Goal: Find specific page/section: Find specific page/section

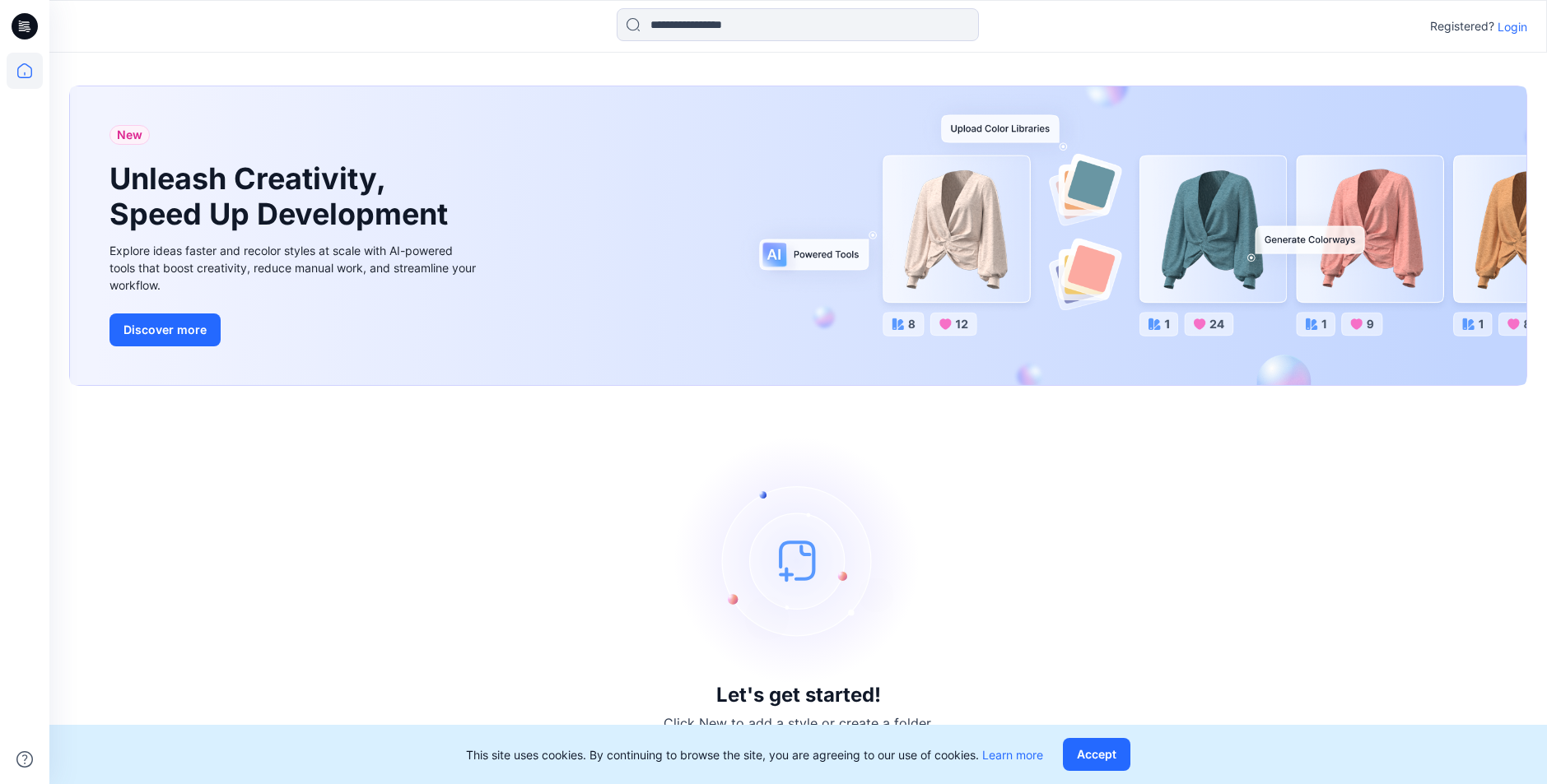
click at [1506, 32] on p "Login" at bounding box center [1512, 26] width 30 height 17
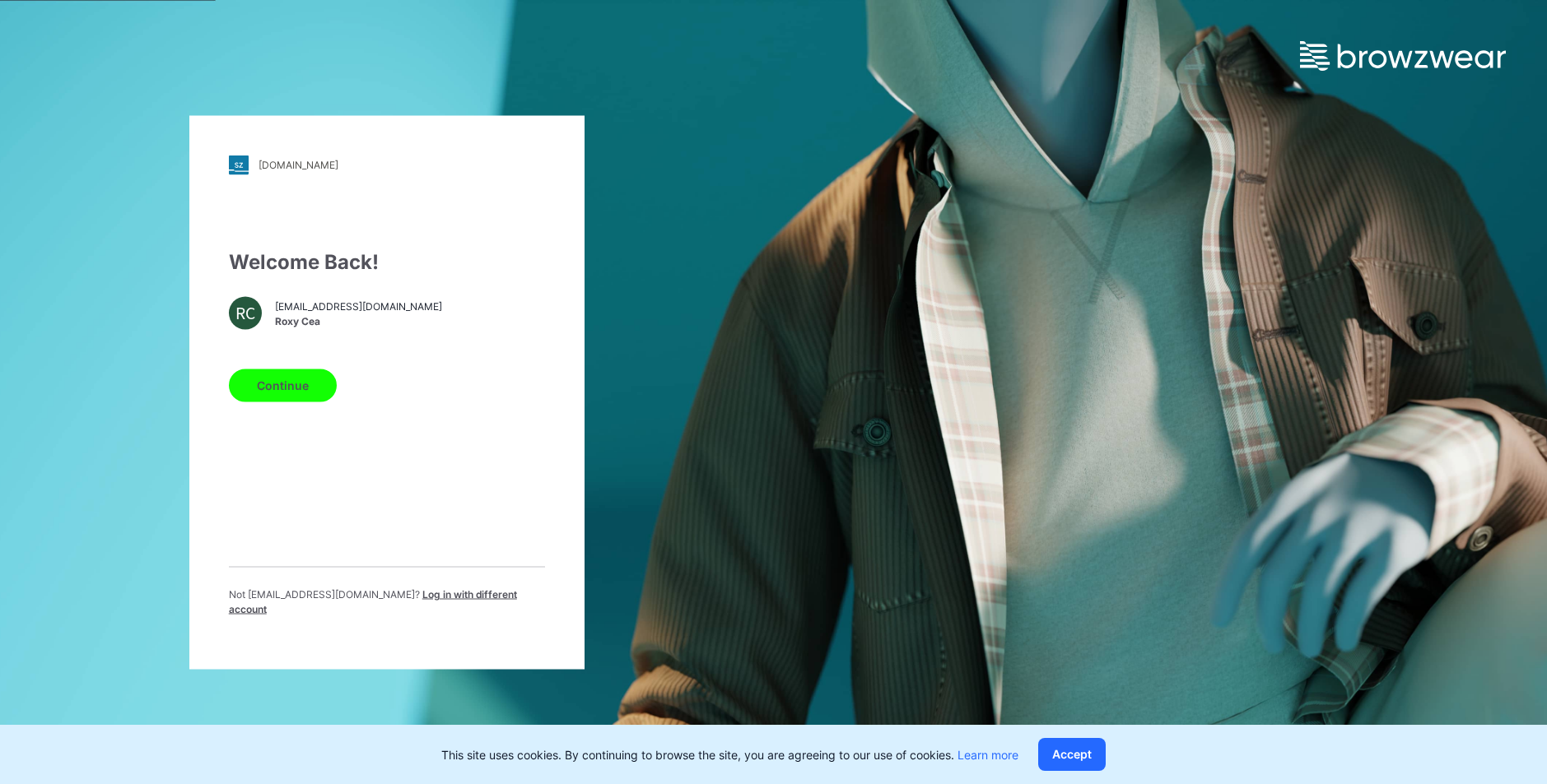
click at [290, 401] on button "Continue" at bounding box center [283, 385] width 108 height 33
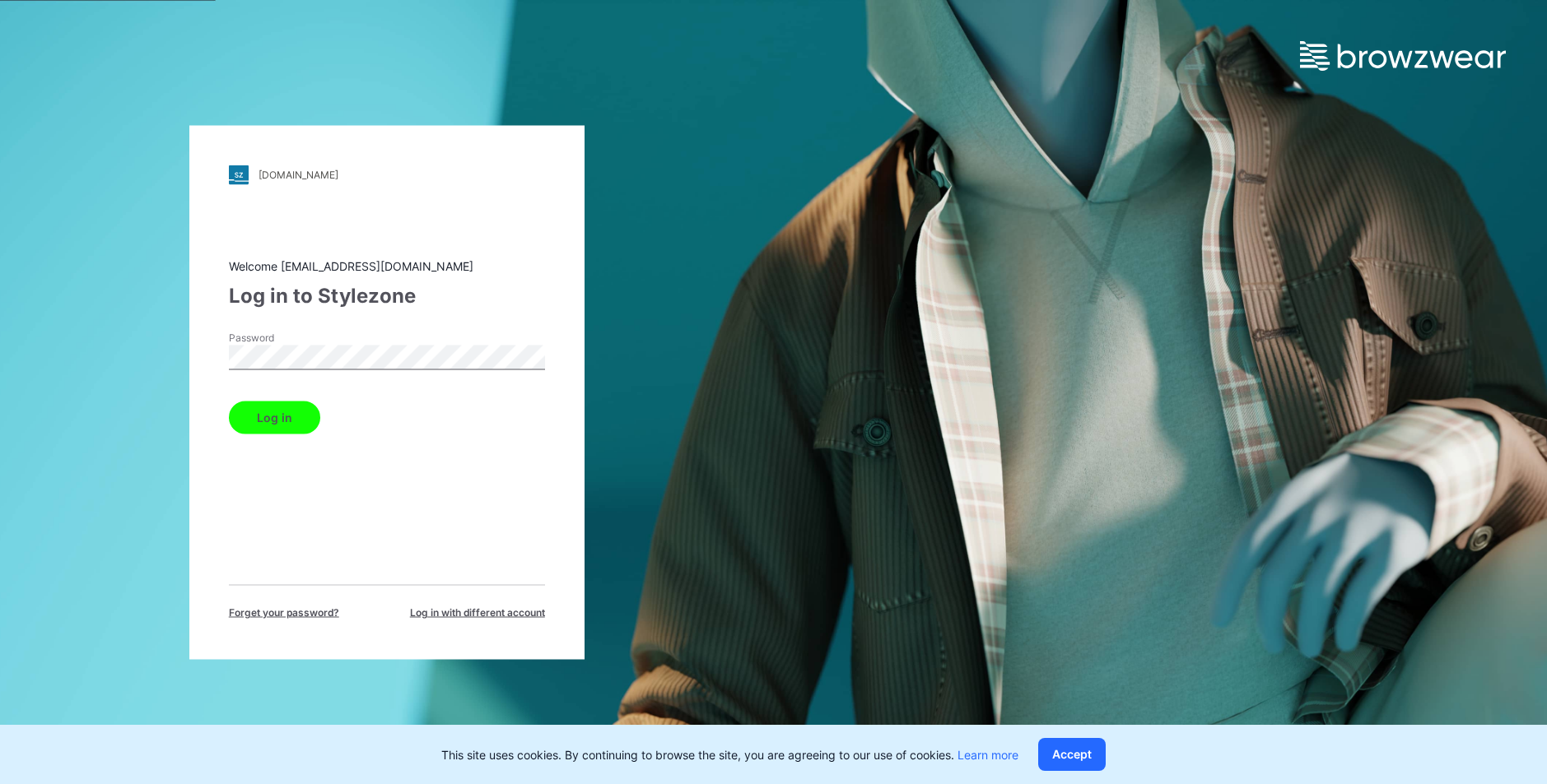
click at [285, 417] on button "Log in" at bounding box center [274, 417] width 91 height 33
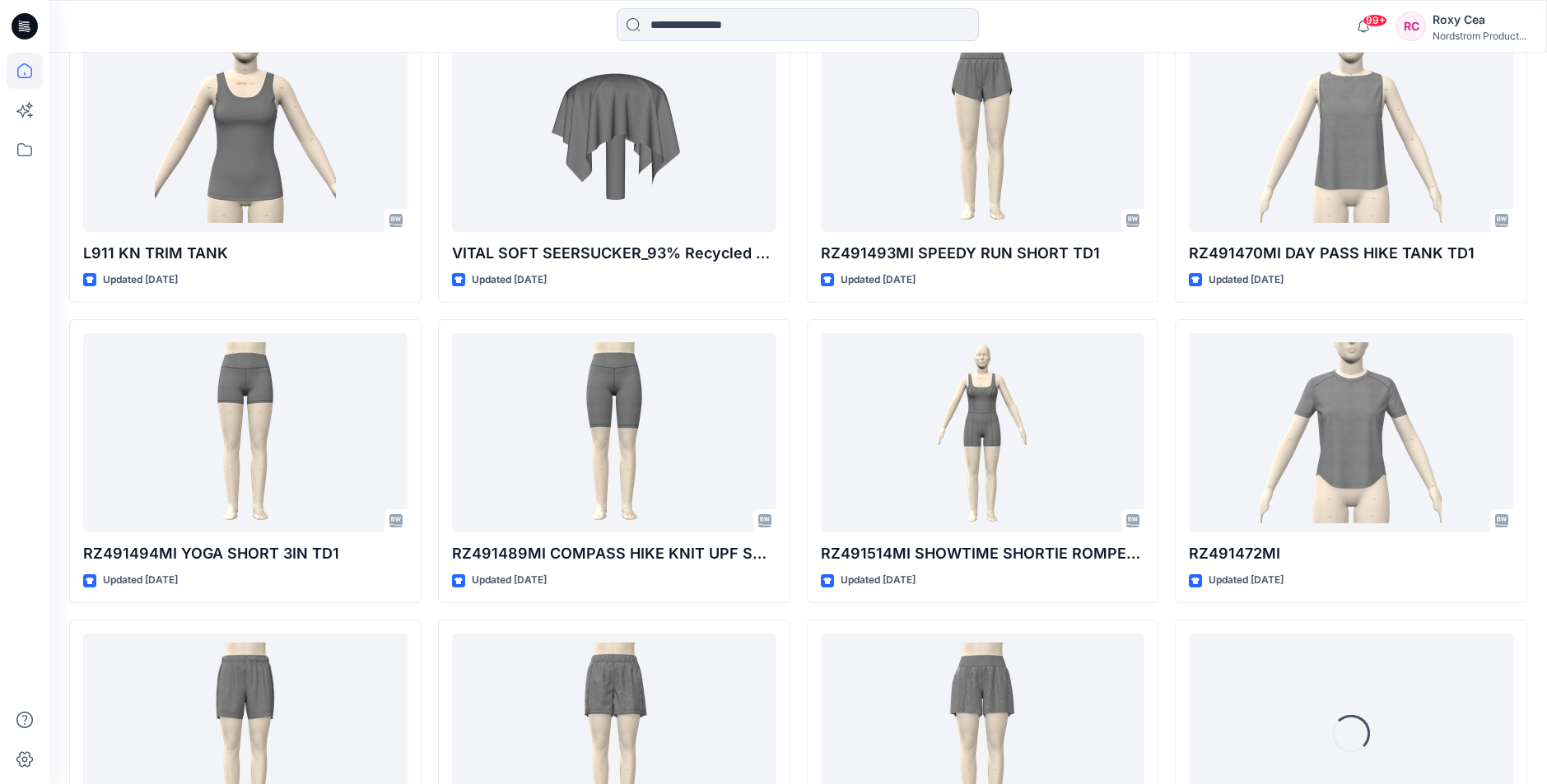
scroll to position [3254, 0]
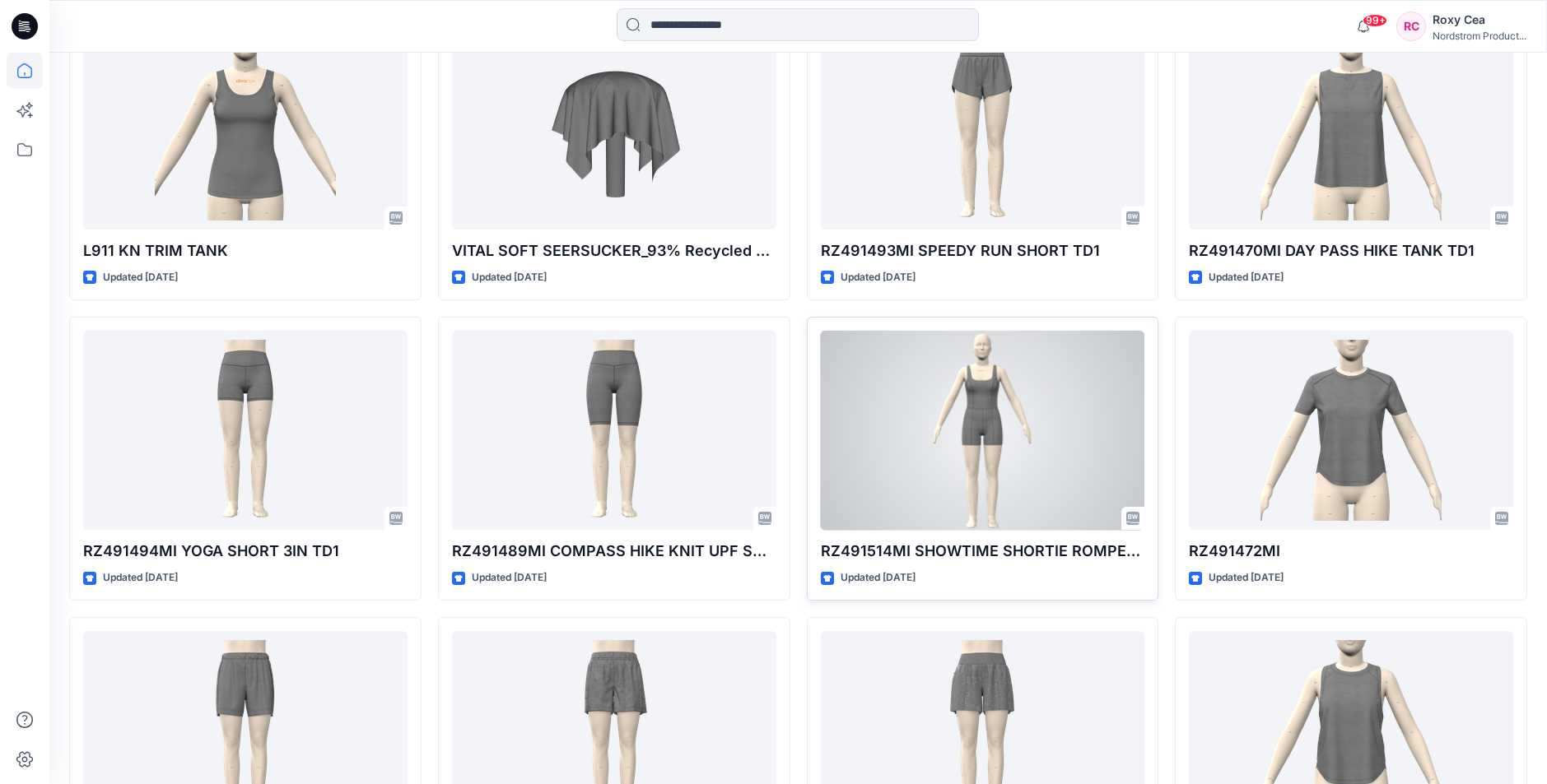
click at [998, 420] on div at bounding box center [983, 430] width 325 height 200
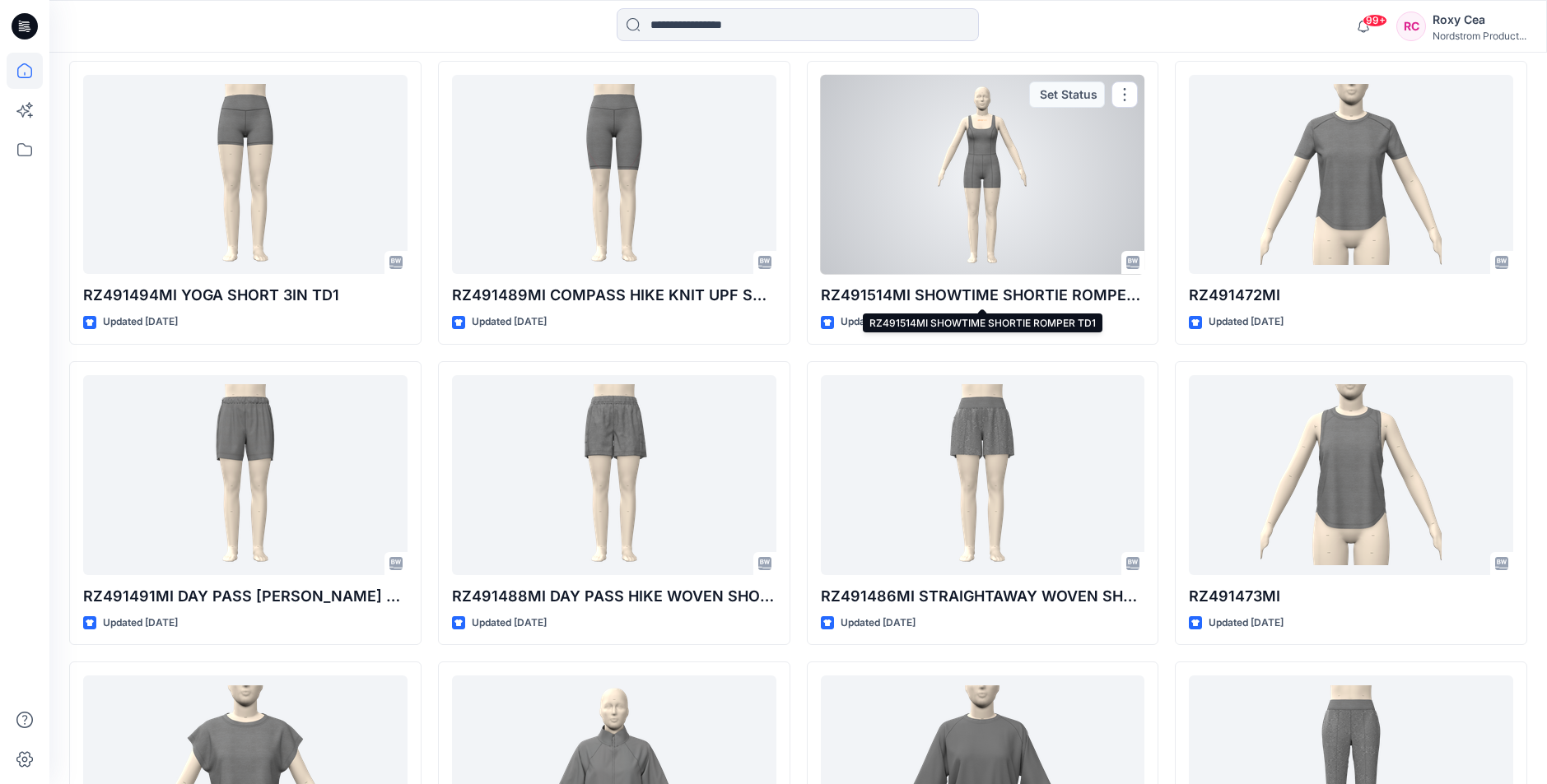
scroll to position [3513, 0]
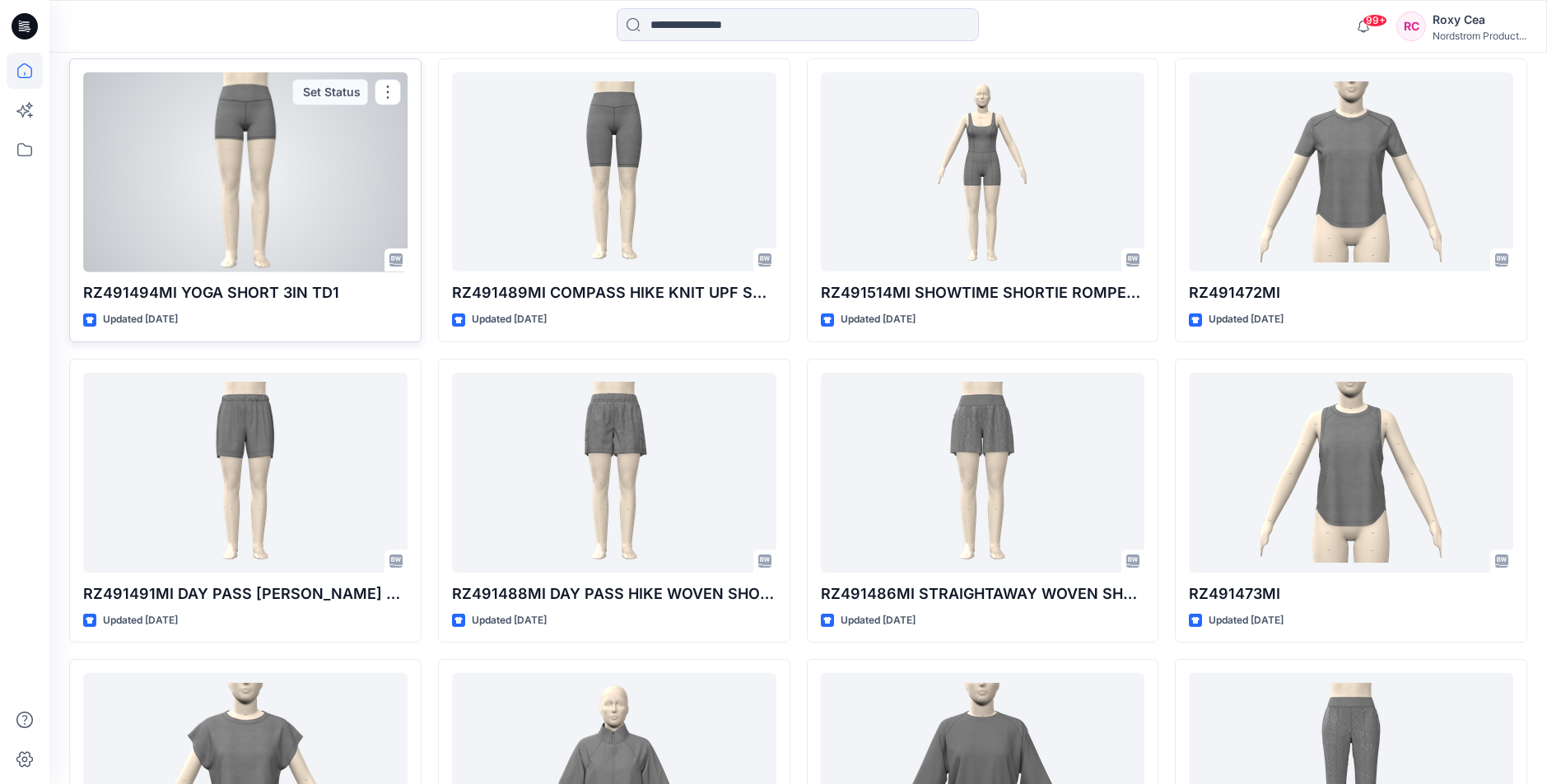
click at [264, 195] on div at bounding box center [245, 173] width 325 height 200
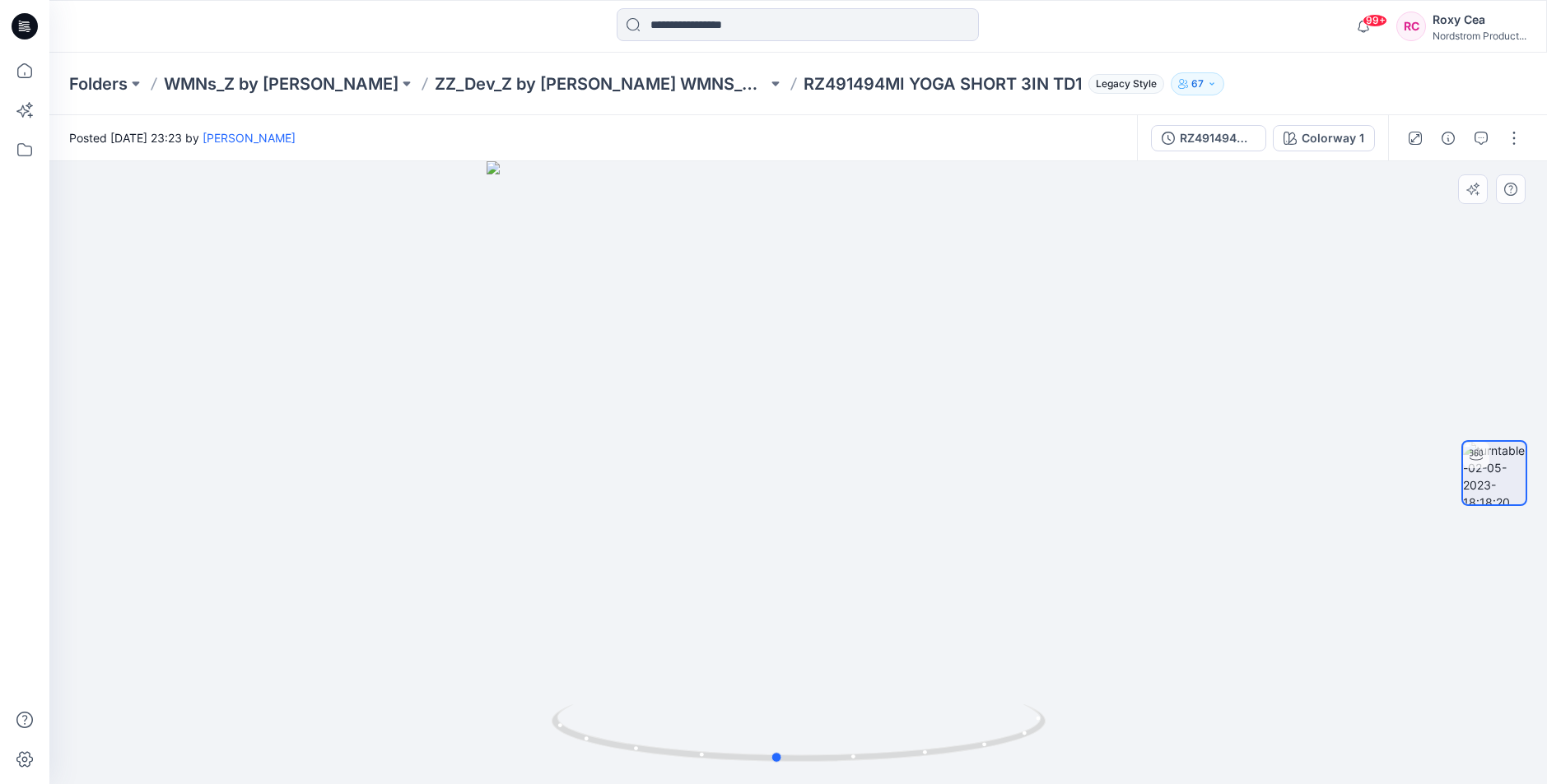
drag, startPoint x: 891, startPoint y: 439, endPoint x: 869, endPoint y: 455, distance: 27.2
click at [869, 455] on div at bounding box center [798, 472] width 1497 height 623
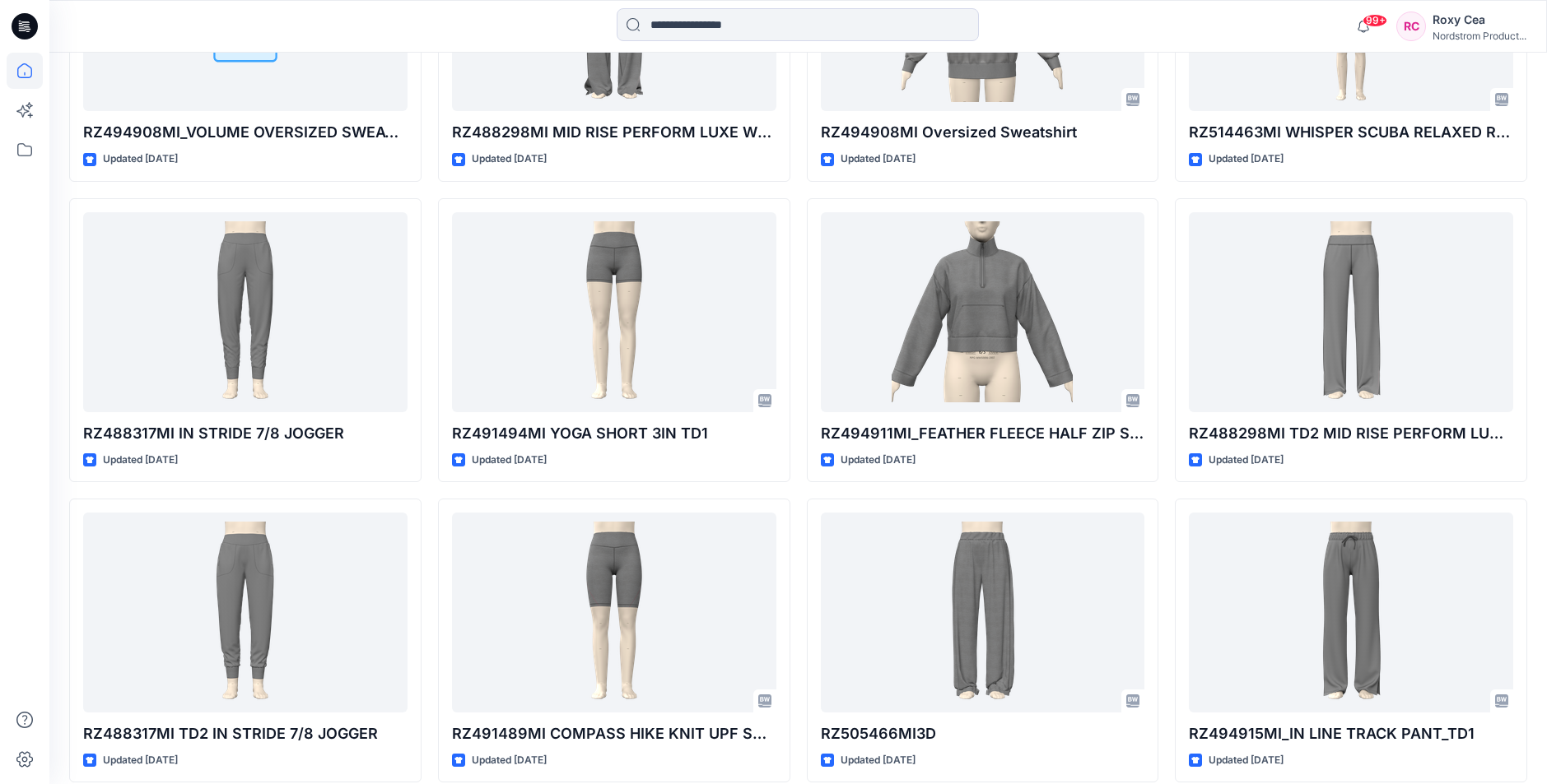
scroll to position [6237, 0]
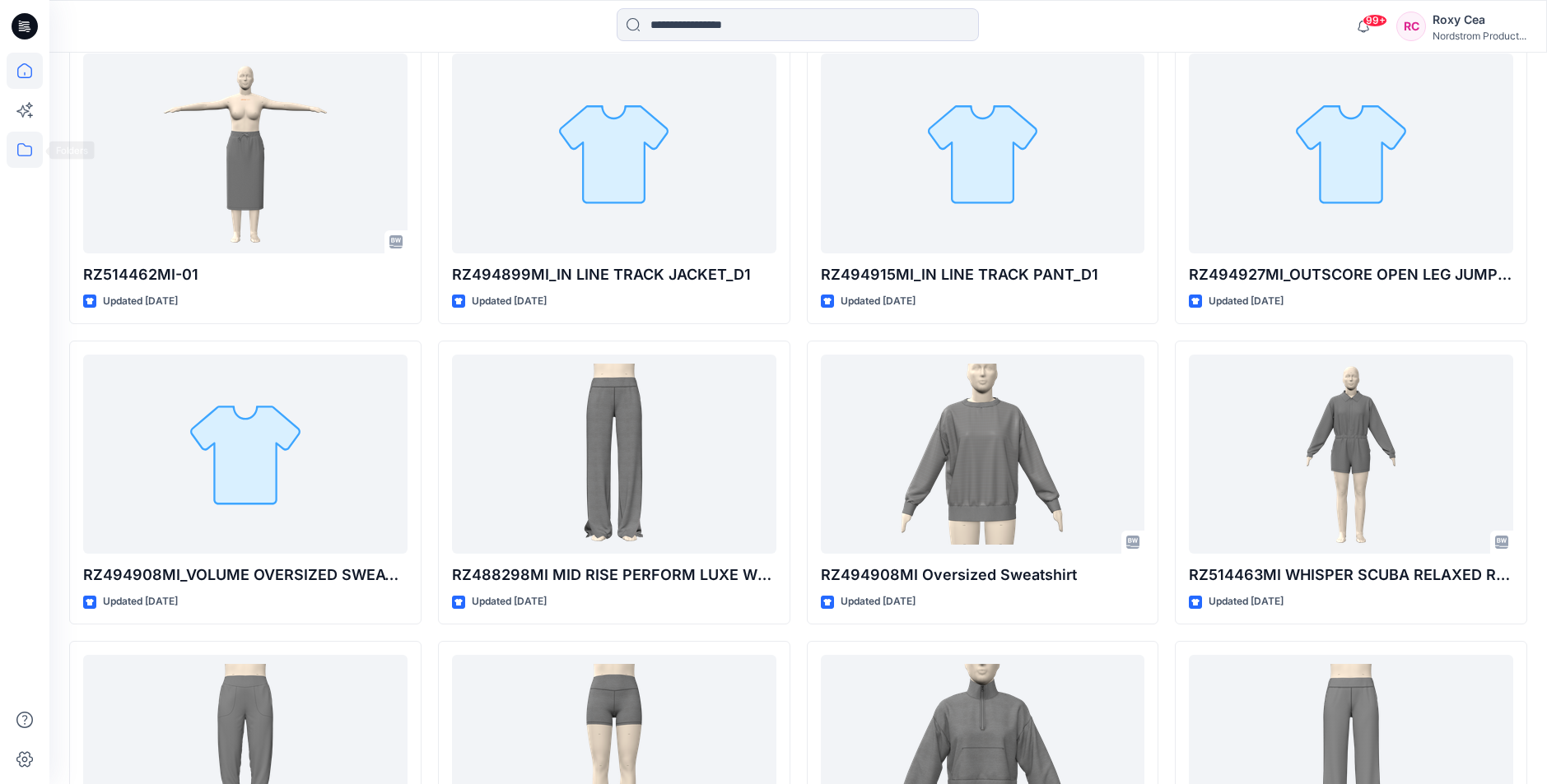
click at [20, 148] on icon at bounding box center [25, 149] width 36 height 36
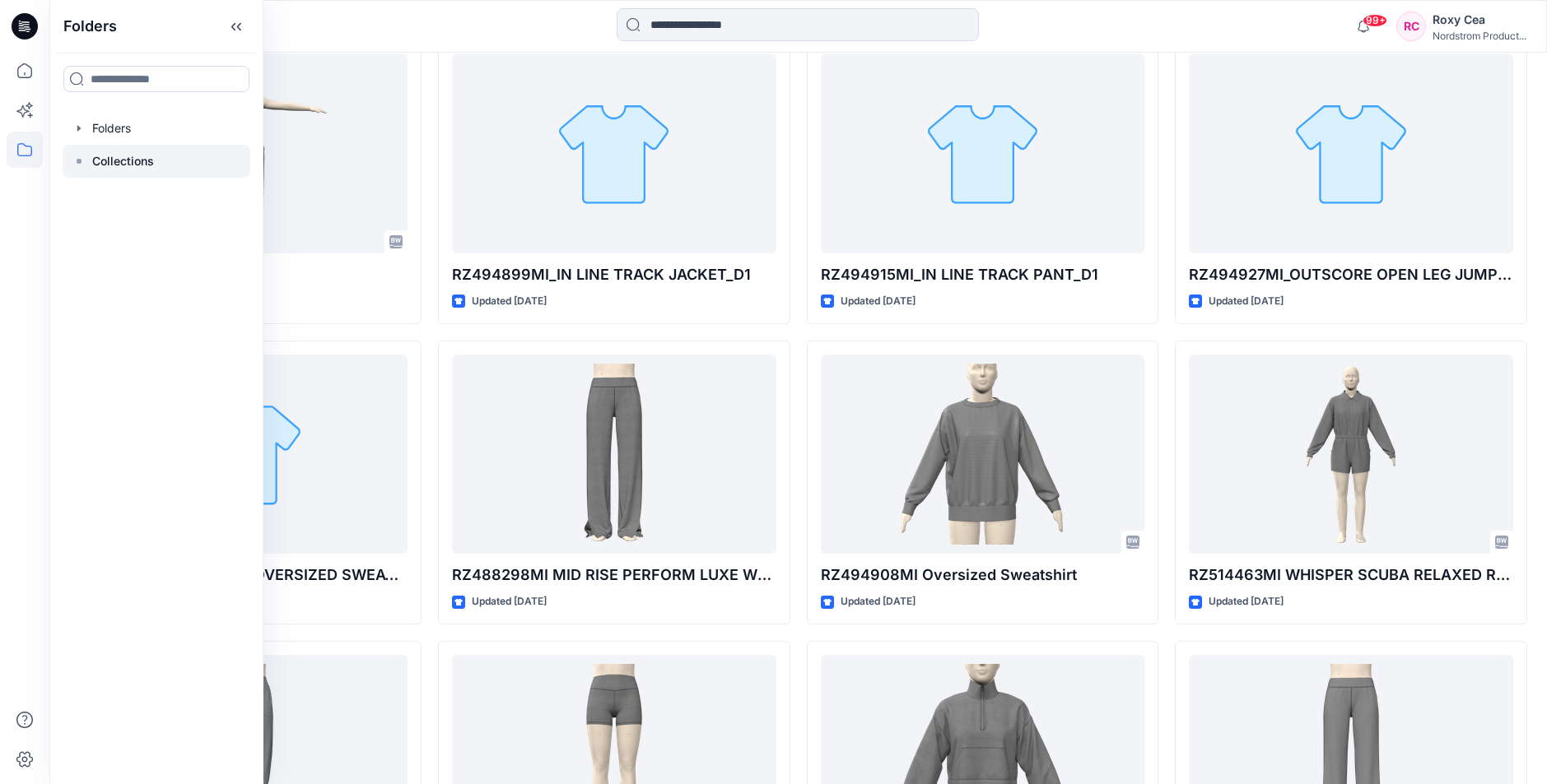
click at [103, 167] on p "Collections" at bounding box center [123, 161] width 62 height 20
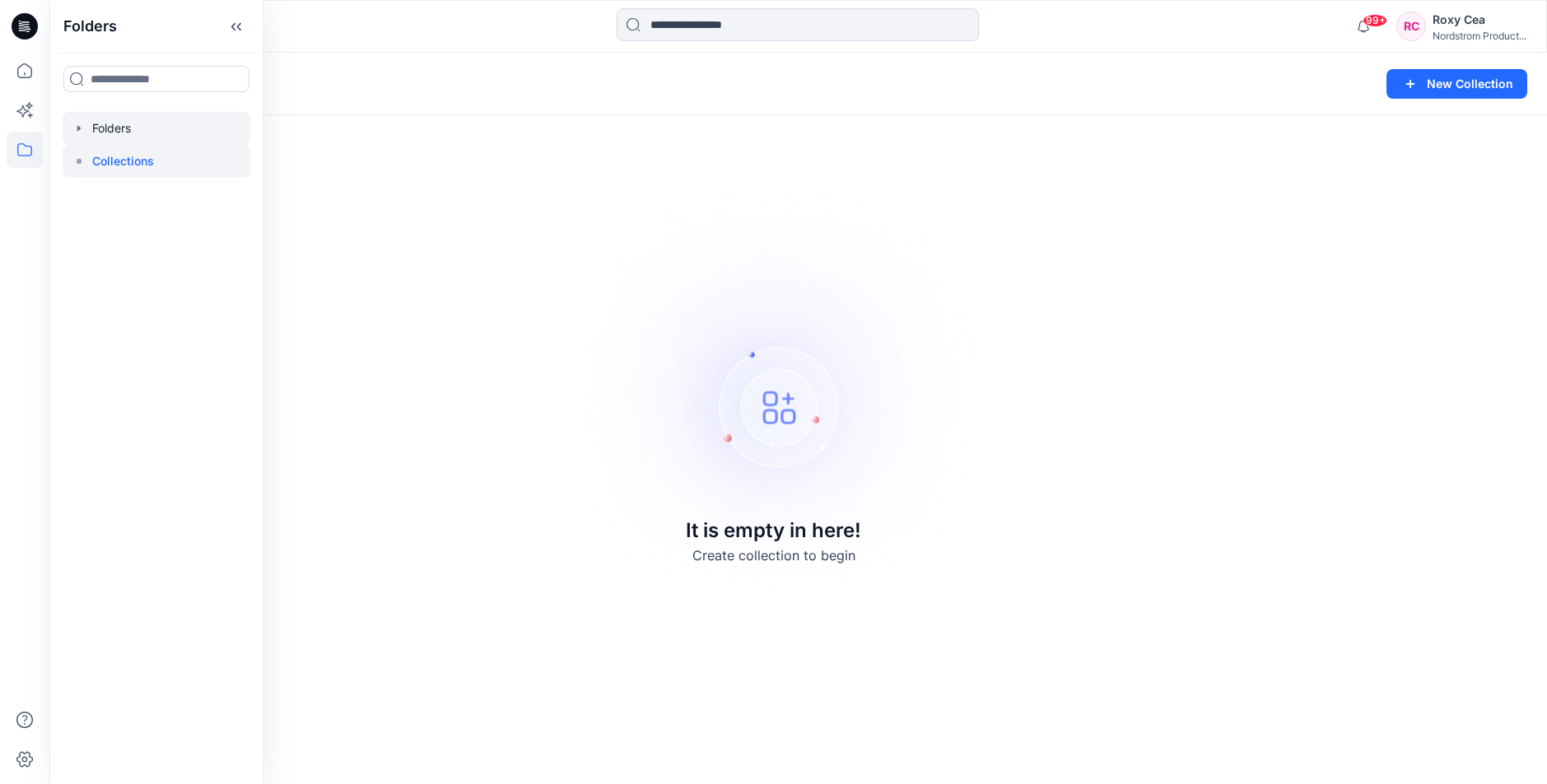
click at [144, 126] on div at bounding box center [156, 128] width 188 height 33
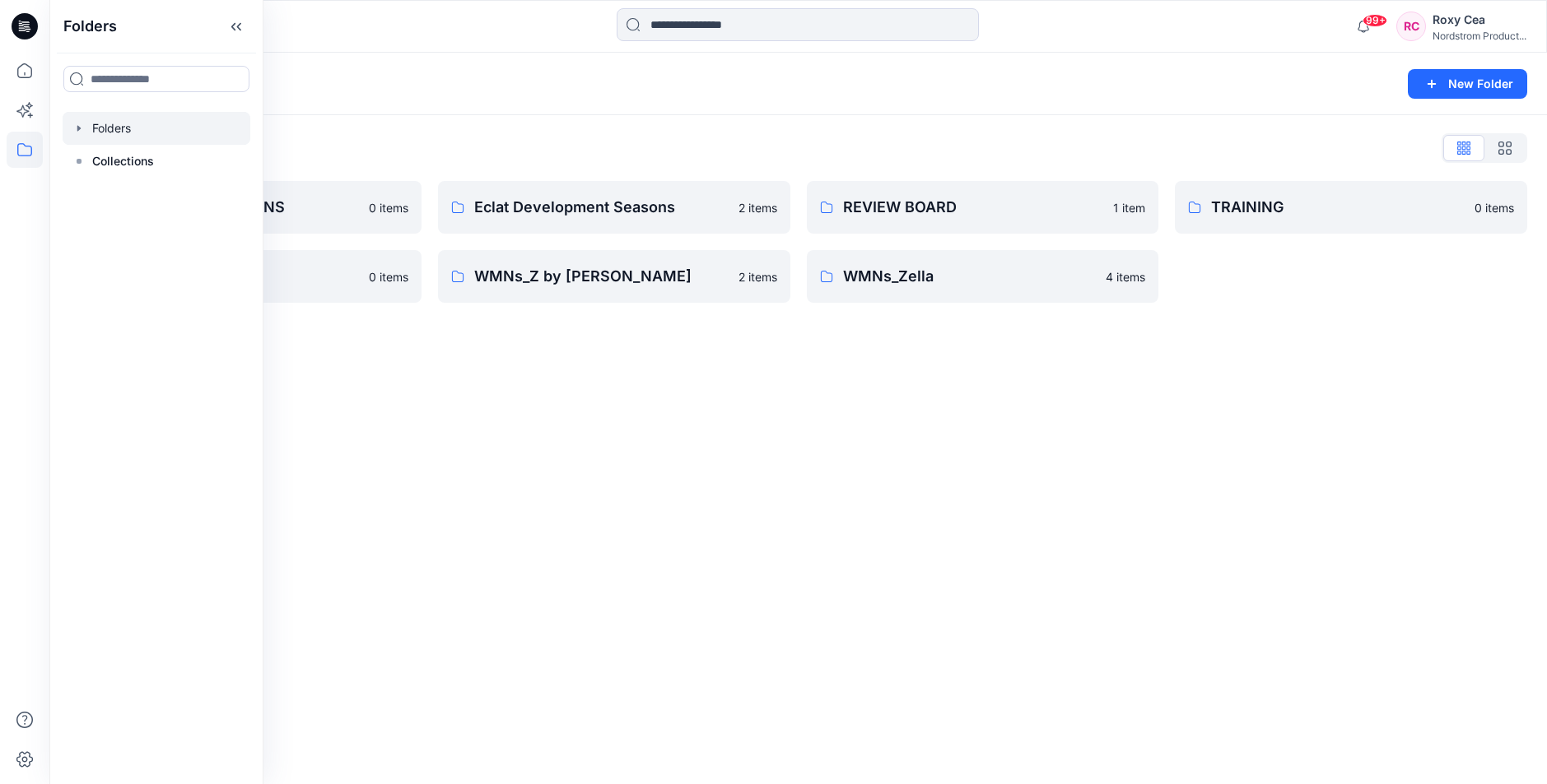
click at [587, 407] on div "Folders New Folder Folders List Block Library - WOMENS 0 items TRIMS 0 items Ec…" at bounding box center [798, 418] width 1497 height 732
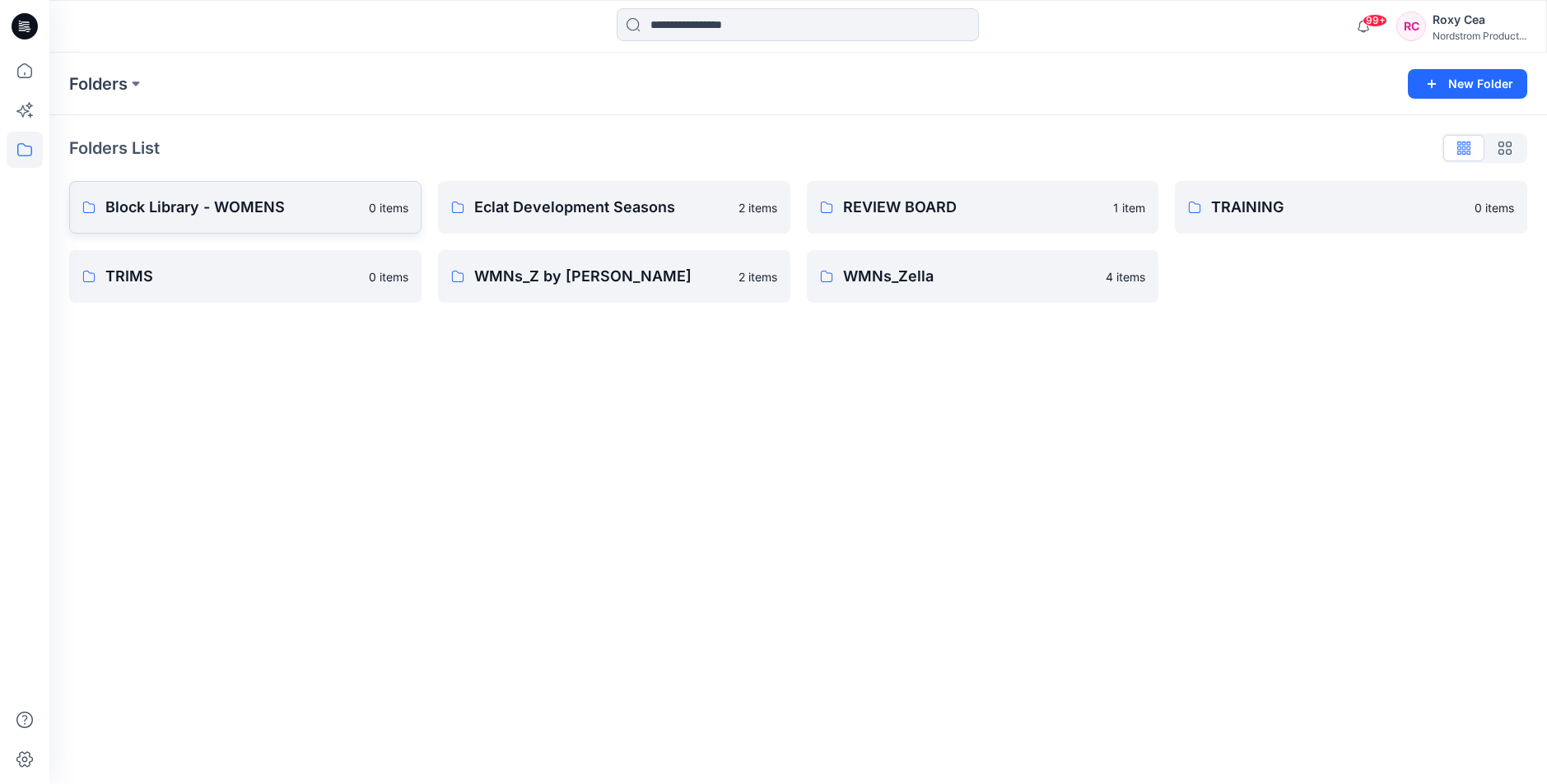
click at [261, 217] on p "Block Library - WOMENS" at bounding box center [231, 207] width 254 height 23
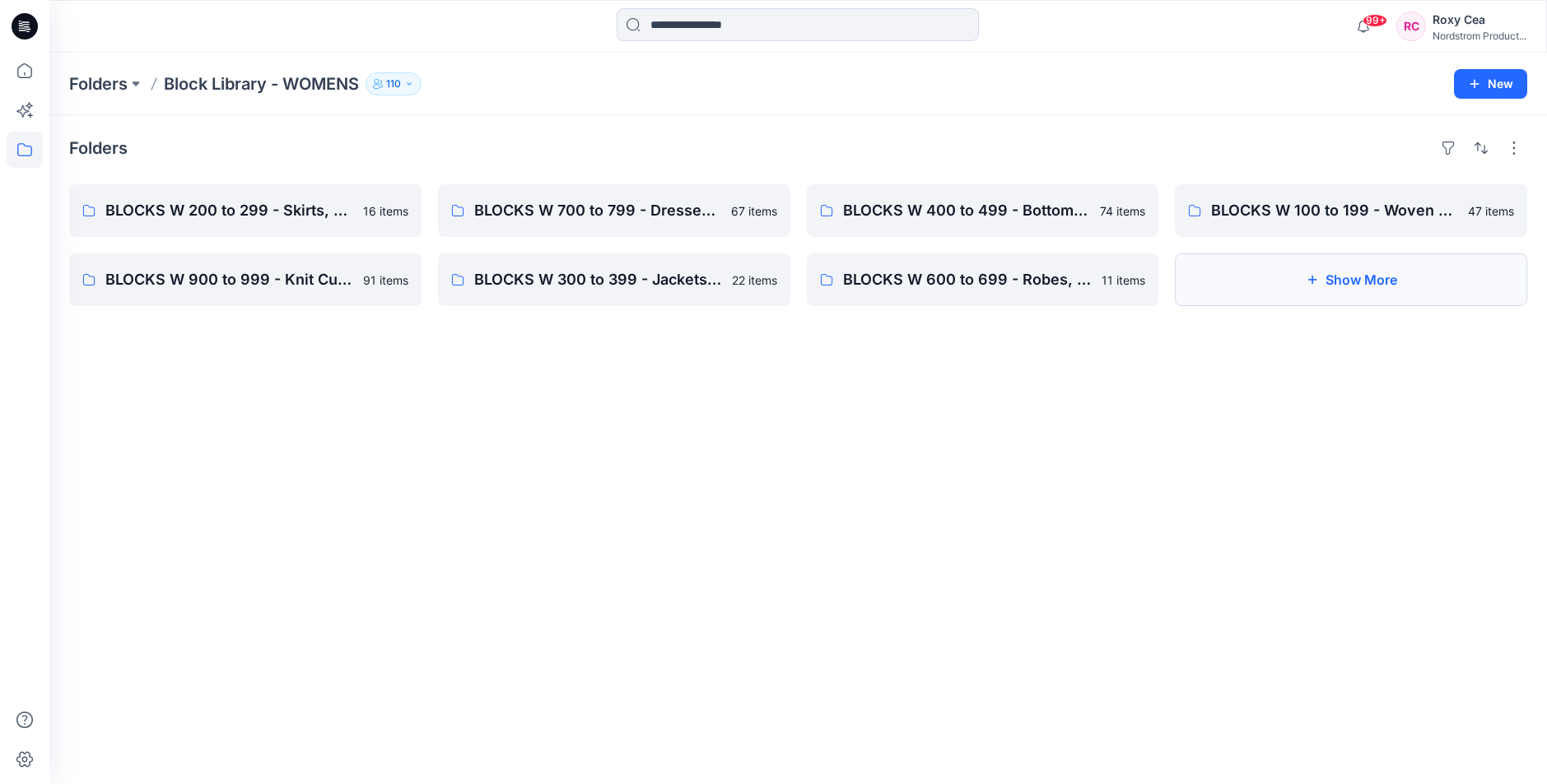
click at [1331, 278] on button "Show More" at bounding box center [1351, 280] width 352 height 53
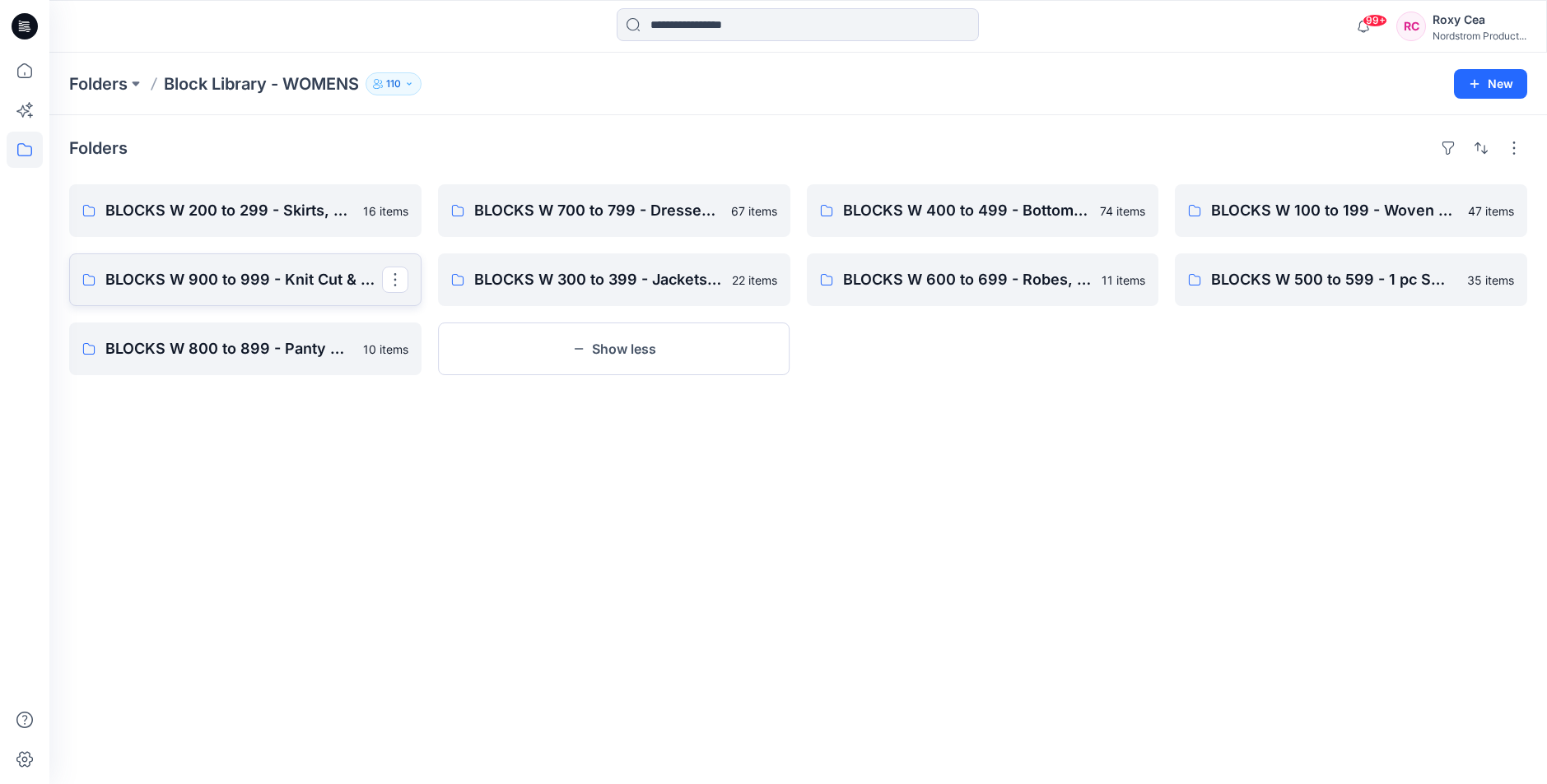
click at [235, 282] on p "BLOCKS W 900 to 999 - Knit Cut & Sew Tops" at bounding box center [243, 279] width 277 height 23
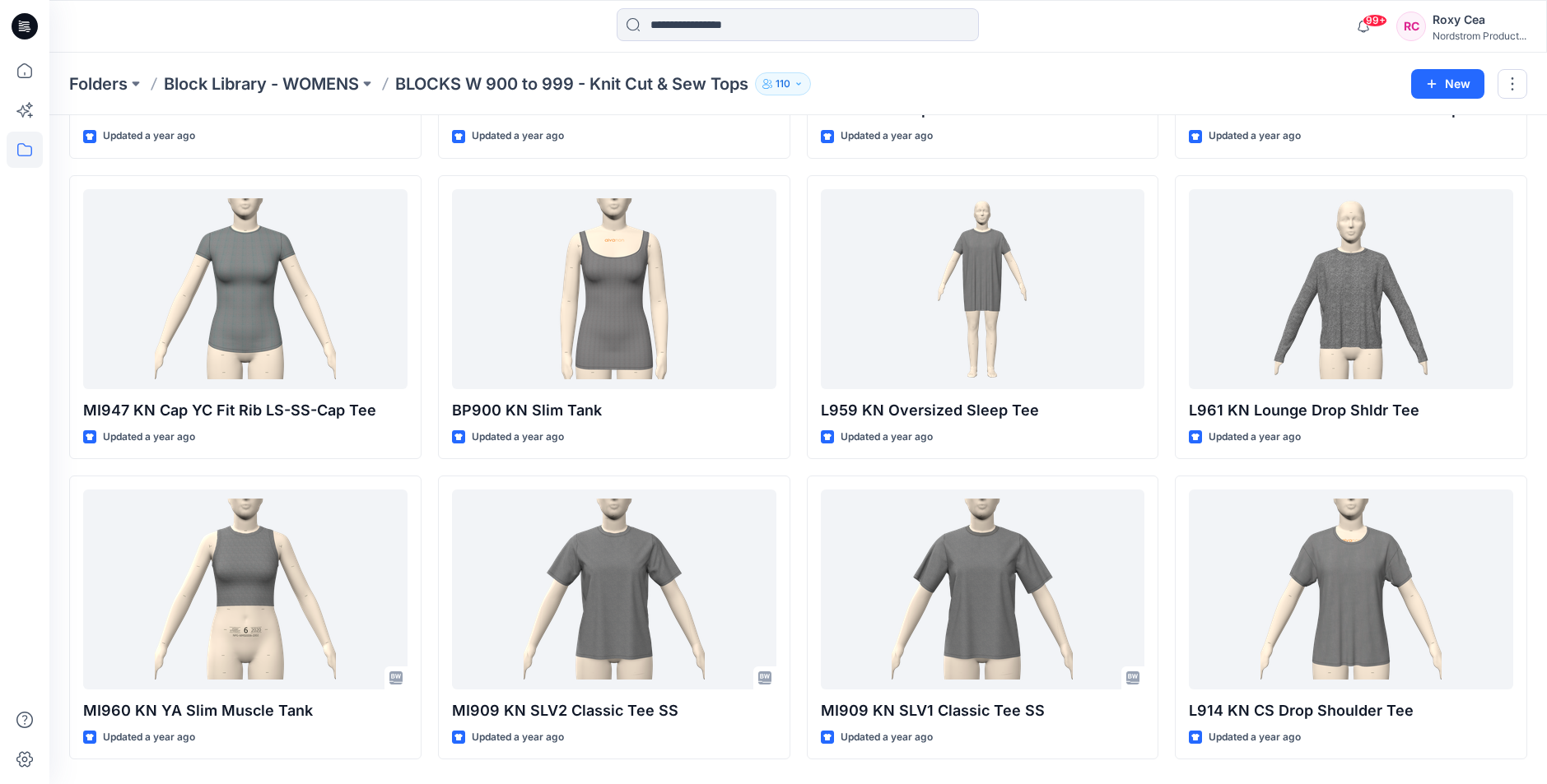
scroll to position [3069, 0]
